Goal: Information Seeking & Learning: Learn about a topic

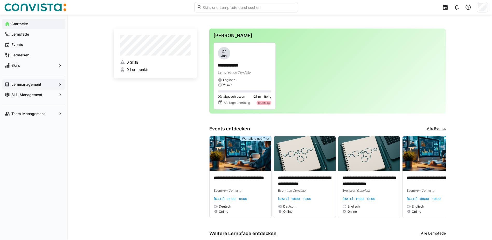
click at [0, 0] on app-navigation-label "Lernmanagement" at bounding box center [0, 0] width 0 height 0
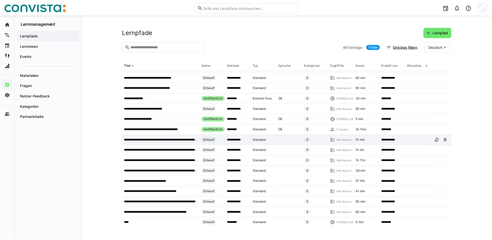
scroll to position [156, 0]
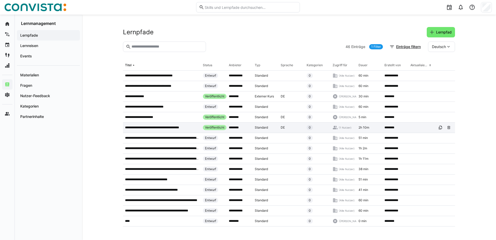
click at [163, 126] on p "**********" at bounding box center [159, 127] width 69 height 4
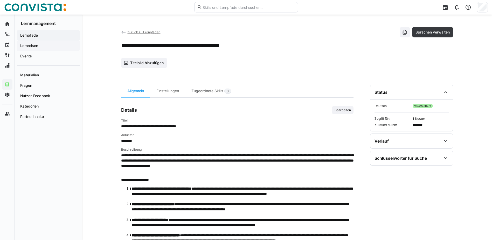
click at [0, 0] on app-navigation-label "Lernreisen" at bounding box center [0, 0] width 0 height 0
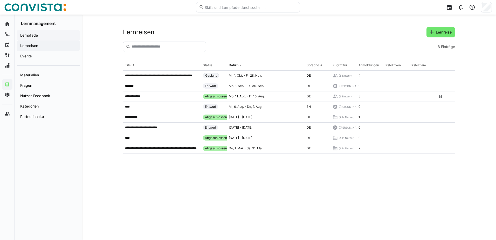
click at [0, 0] on app-navigation-label "Lernpfade" at bounding box center [0, 0] width 0 height 0
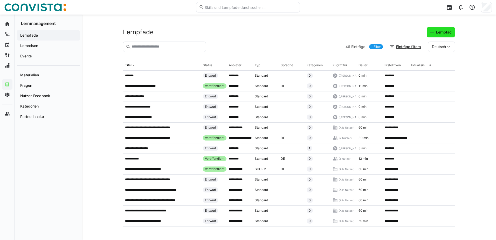
click at [439, 32] on span "Lernpfad" at bounding box center [443, 32] width 17 height 5
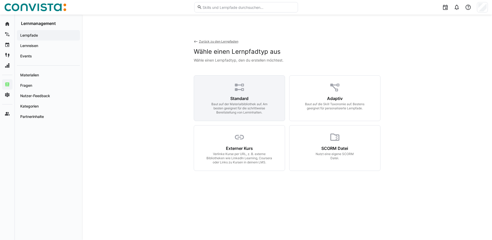
click at [239, 90] on eds-icon at bounding box center [239, 87] width 11 height 11
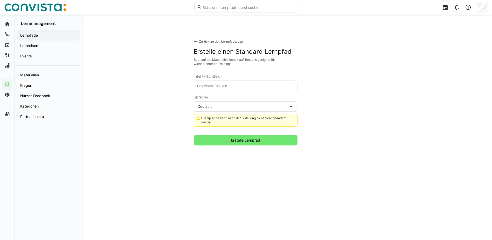
click at [227, 85] on input "text" at bounding box center [246, 85] width 98 height 5
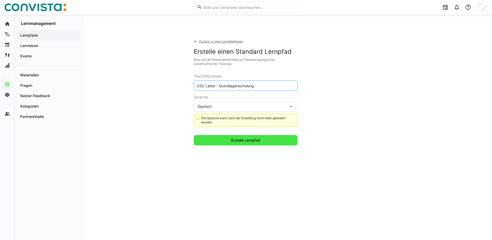
type input "CSC Leiter - Grundlagenschulung"
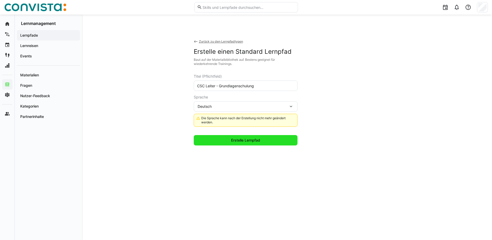
click at [247, 139] on span "Erstelle Lernpfad" at bounding box center [245, 140] width 31 height 5
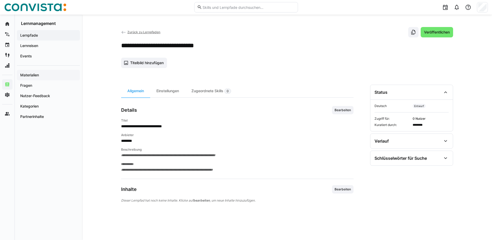
click at [0, 0] on app-navigation-label "Materialien" at bounding box center [0, 0] width 0 height 0
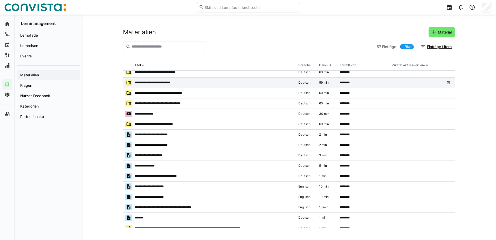
scroll to position [182, 0]
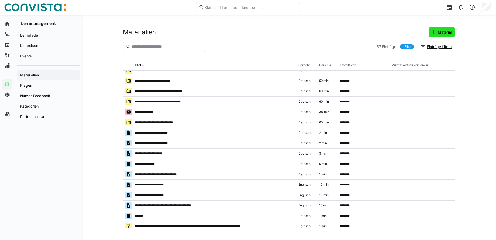
click at [440, 31] on span "Material" at bounding box center [444, 32] width 15 height 5
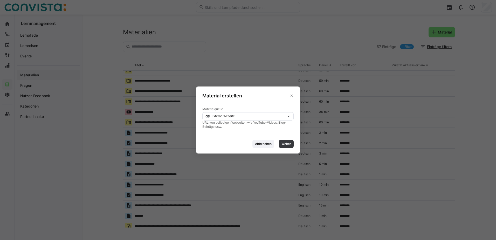
click at [289, 115] on eds-icon at bounding box center [289, 116] width 4 height 4
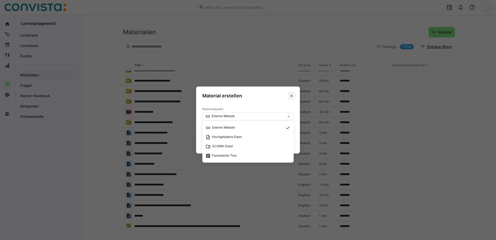
click at [292, 94] on eds-icon at bounding box center [292, 96] width 4 height 4
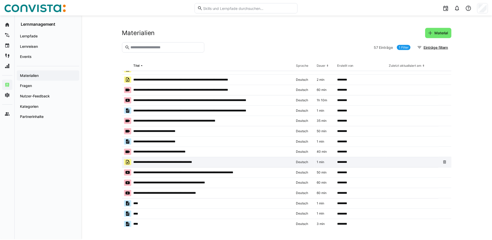
scroll to position [310, 0]
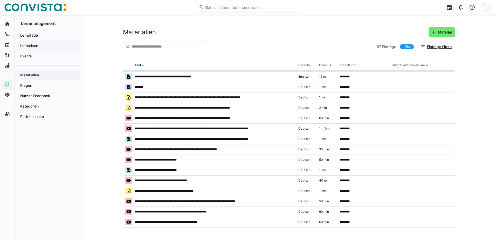
click at [0, 0] on app-navigation-label "Lernreisen" at bounding box center [0, 0] width 0 height 0
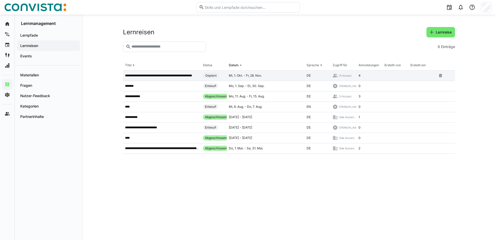
click at [147, 76] on p "**********" at bounding box center [162, 75] width 74 height 4
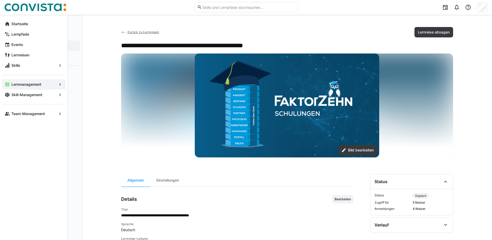
click at [60, 84] on eds-icon at bounding box center [60, 84] width 5 height 5
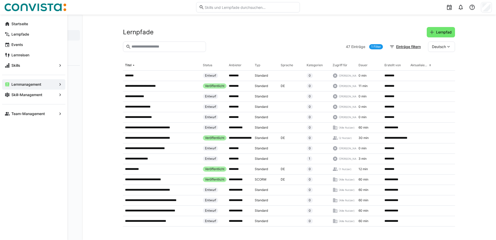
click at [58, 83] on eds-icon at bounding box center [60, 84] width 5 height 5
click at [0, 0] on app-navigation-label "Lernmanagement" at bounding box center [0, 0] width 0 height 0
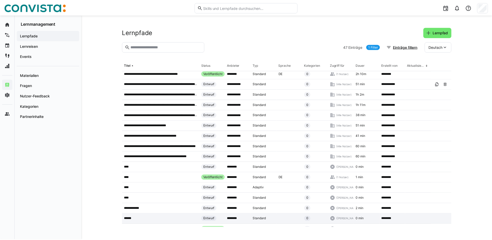
scroll to position [334, 0]
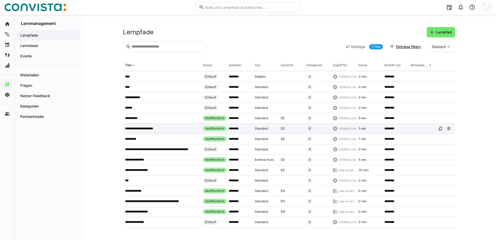
click at [139, 126] on p "**********" at bounding box center [141, 128] width 33 height 4
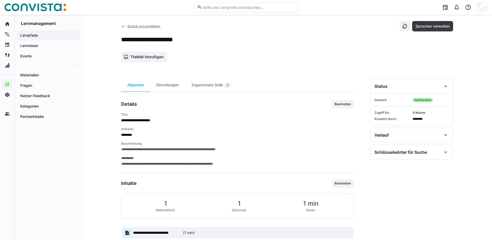
scroll to position [17, 0]
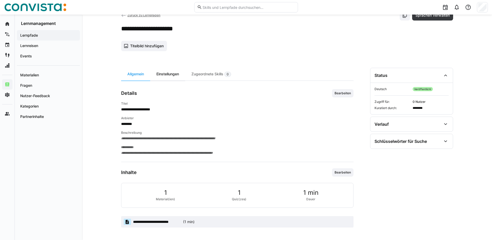
click at [165, 71] on div "Einstellungen" at bounding box center [167, 74] width 35 height 13
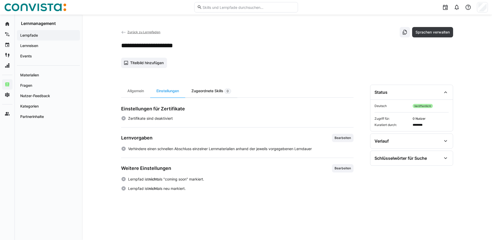
click at [204, 91] on div "Zugeordnete Skills 0" at bounding box center [211, 91] width 52 height 13
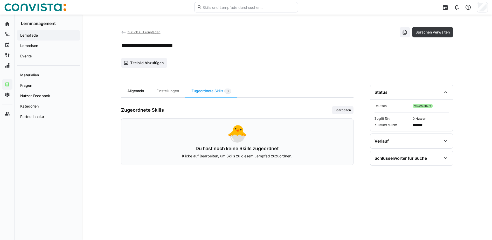
click at [136, 92] on div "Allgemein" at bounding box center [135, 91] width 29 height 13
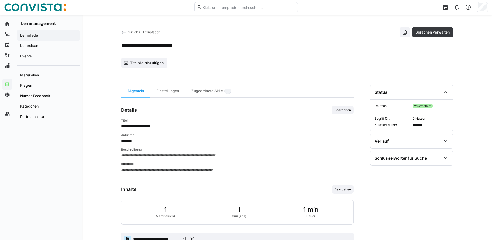
click at [146, 31] on span "Zurück zu Lernpfaden" at bounding box center [143, 32] width 33 height 4
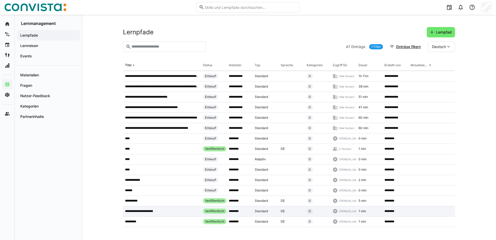
scroll to position [334, 0]
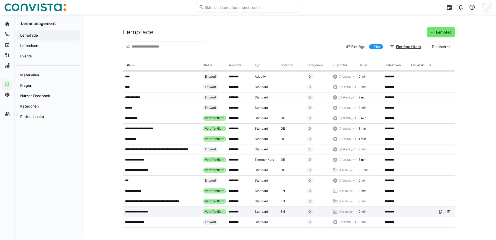
click at [135, 209] on p "**********" at bounding box center [139, 211] width 28 height 4
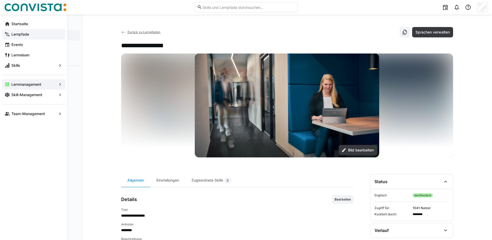
click at [0, 0] on app-navigation-label "Lernpfade" at bounding box center [0, 0] width 0 height 0
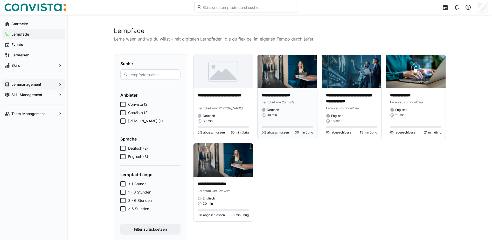
click at [282, 95] on p "**********" at bounding box center [287, 95] width 51 height 6
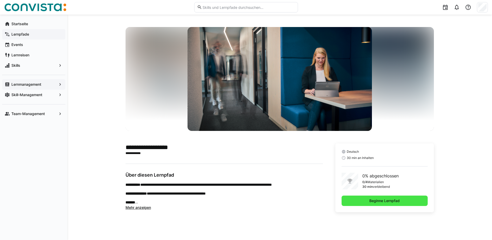
click at [383, 200] on span "Beginne Lernpfad" at bounding box center [385, 200] width 32 height 5
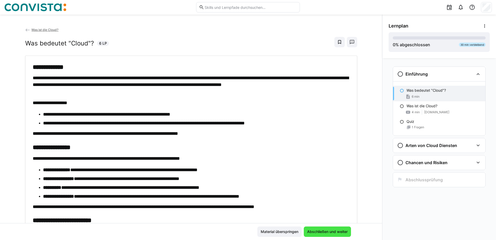
click at [319, 231] on span "Abschließen und weiter" at bounding box center [327, 231] width 42 height 5
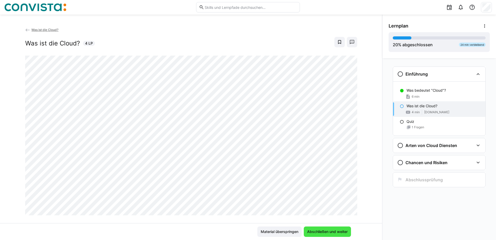
click at [326, 229] on span "Abschließen und weiter" at bounding box center [327, 231] width 42 height 5
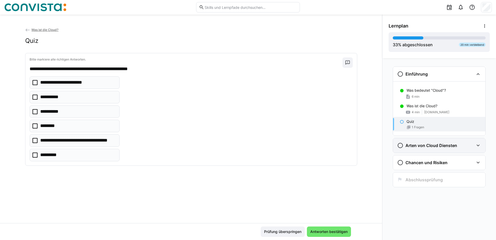
click at [479, 145] on eds-icon at bounding box center [478, 145] width 6 height 6
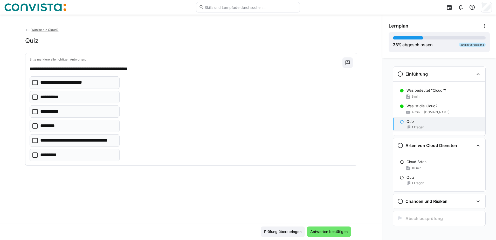
click at [34, 97] on icon at bounding box center [34, 96] width 5 height 5
drag, startPoint x: 32, startPoint y: 155, endPoint x: 72, endPoint y: 154, distance: 40.2
click at [34, 155] on icon at bounding box center [34, 154] width 5 height 5
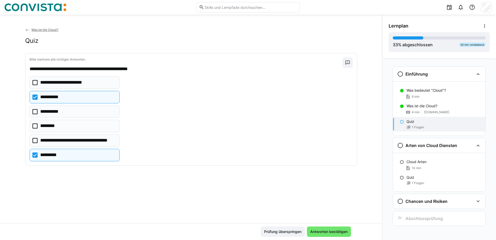
click at [33, 110] on icon at bounding box center [34, 111] width 5 height 5
click at [33, 124] on icon at bounding box center [34, 125] width 5 height 5
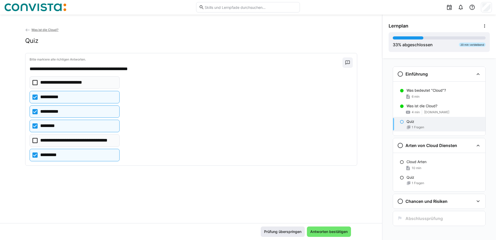
click at [326, 231] on span "Antworten bestätigen" at bounding box center [329, 231] width 39 height 5
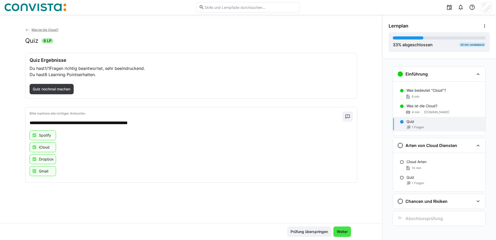
click at [340, 233] on span "Weiter" at bounding box center [342, 231] width 12 height 5
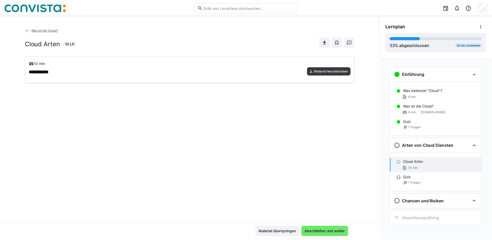
scroll to position [2, 0]
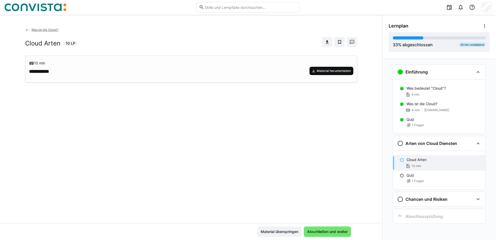
click at [325, 69] on span "Material herunterladen" at bounding box center [333, 71] width 35 height 4
click at [327, 231] on span "Abschließen und weiter" at bounding box center [327, 231] width 42 height 5
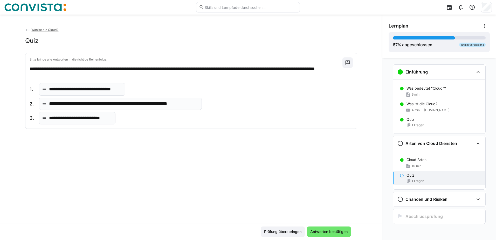
click at [43, 29] on span "Was ist die Cloud?" at bounding box center [44, 30] width 27 height 4
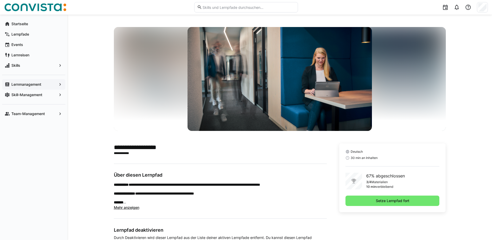
click at [0, 0] on app-navigation-label "Lernmanagement" at bounding box center [0, 0] width 0 height 0
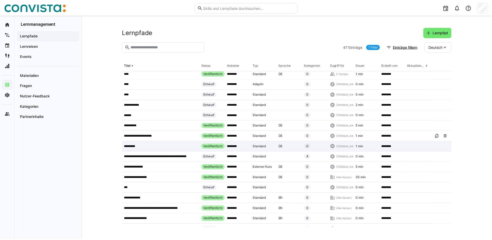
scroll to position [334, 0]
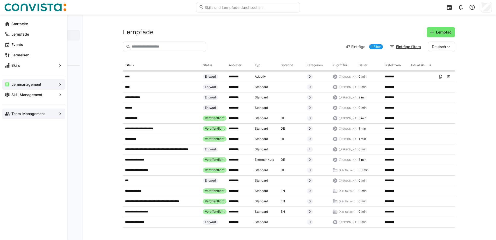
click at [0, 0] on app-navigation-label "Team-Management" at bounding box center [0, 0] width 0 height 0
